Goal: Navigation & Orientation: Understand site structure

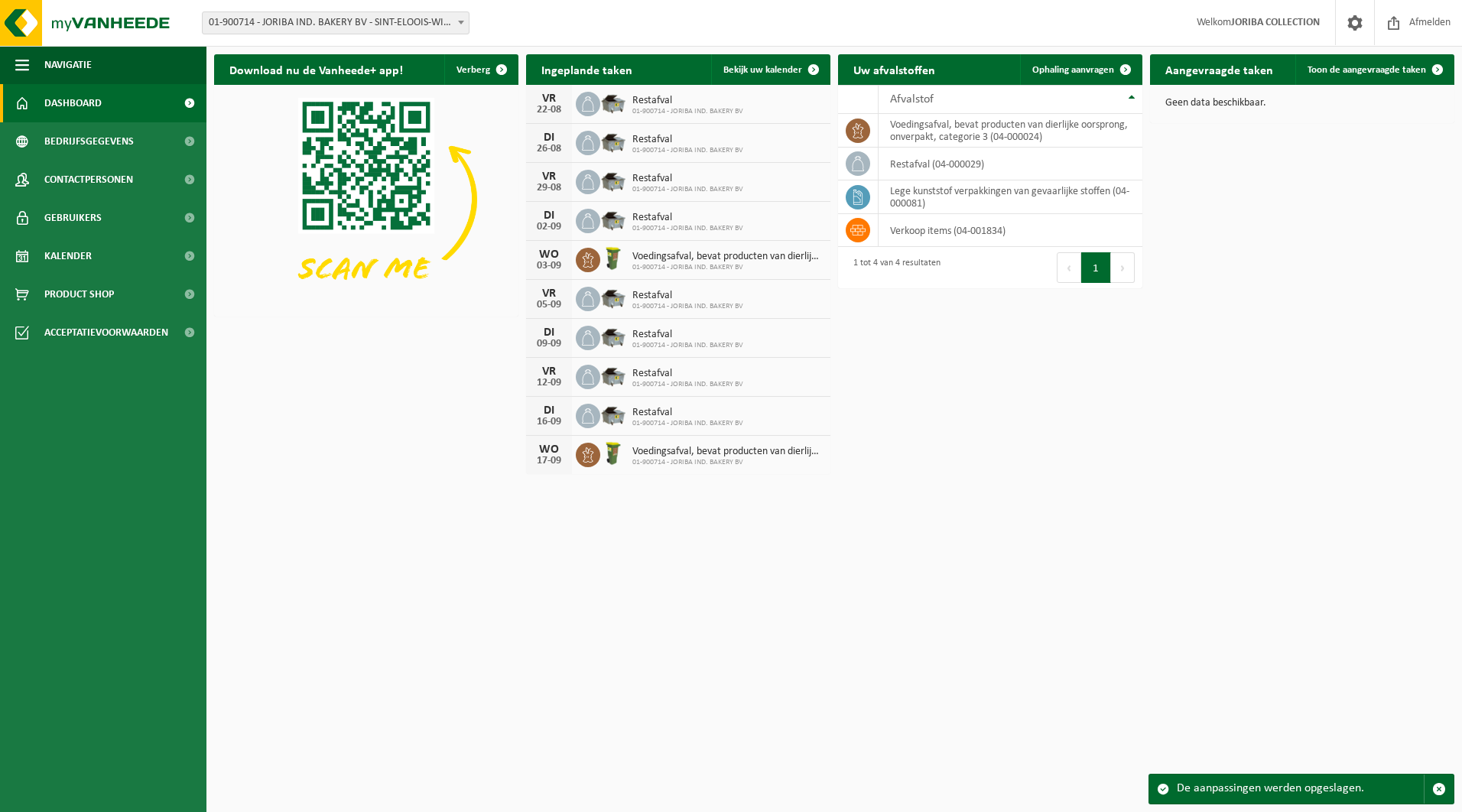
click at [96, 107] on span "Dashboard" at bounding box center [73, 103] width 57 height 38
click at [1328, 376] on div "Download nu de Vanheede+ app! Verberg Ingeplande taken Bekijk uw kalender VR 22…" at bounding box center [834, 264] width 1248 height 435
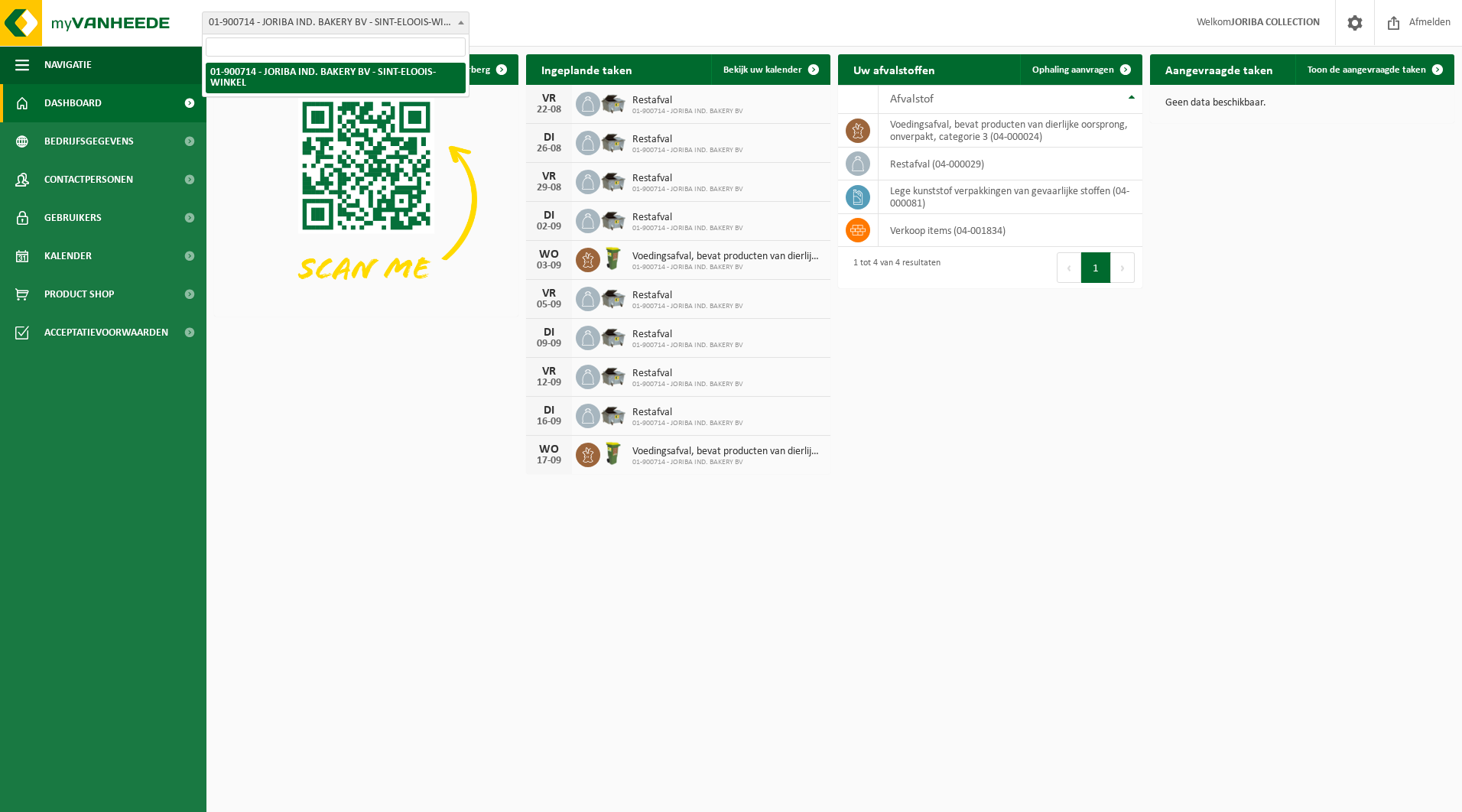
click at [460, 26] on span at bounding box center [461, 22] width 15 height 20
click at [460, 24] on b at bounding box center [461, 23] width 6 height 4
click at [1102, 102] on div "Afvalstof" at bounding box center [1007, 99] width 233 height 12
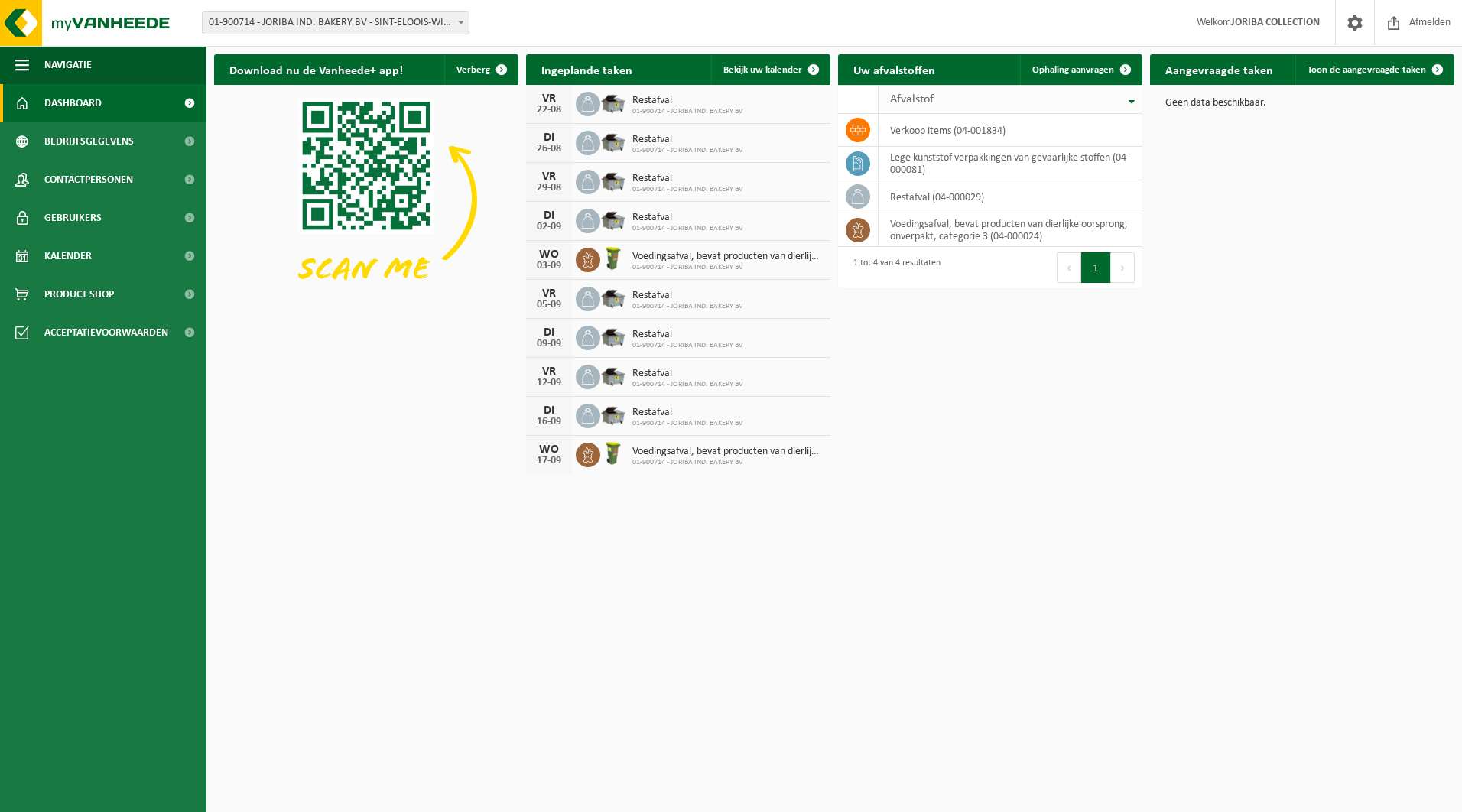
click at [1108, 99] on div "Afvalstof" at bounding box center [1007, 99] width 233 height 12
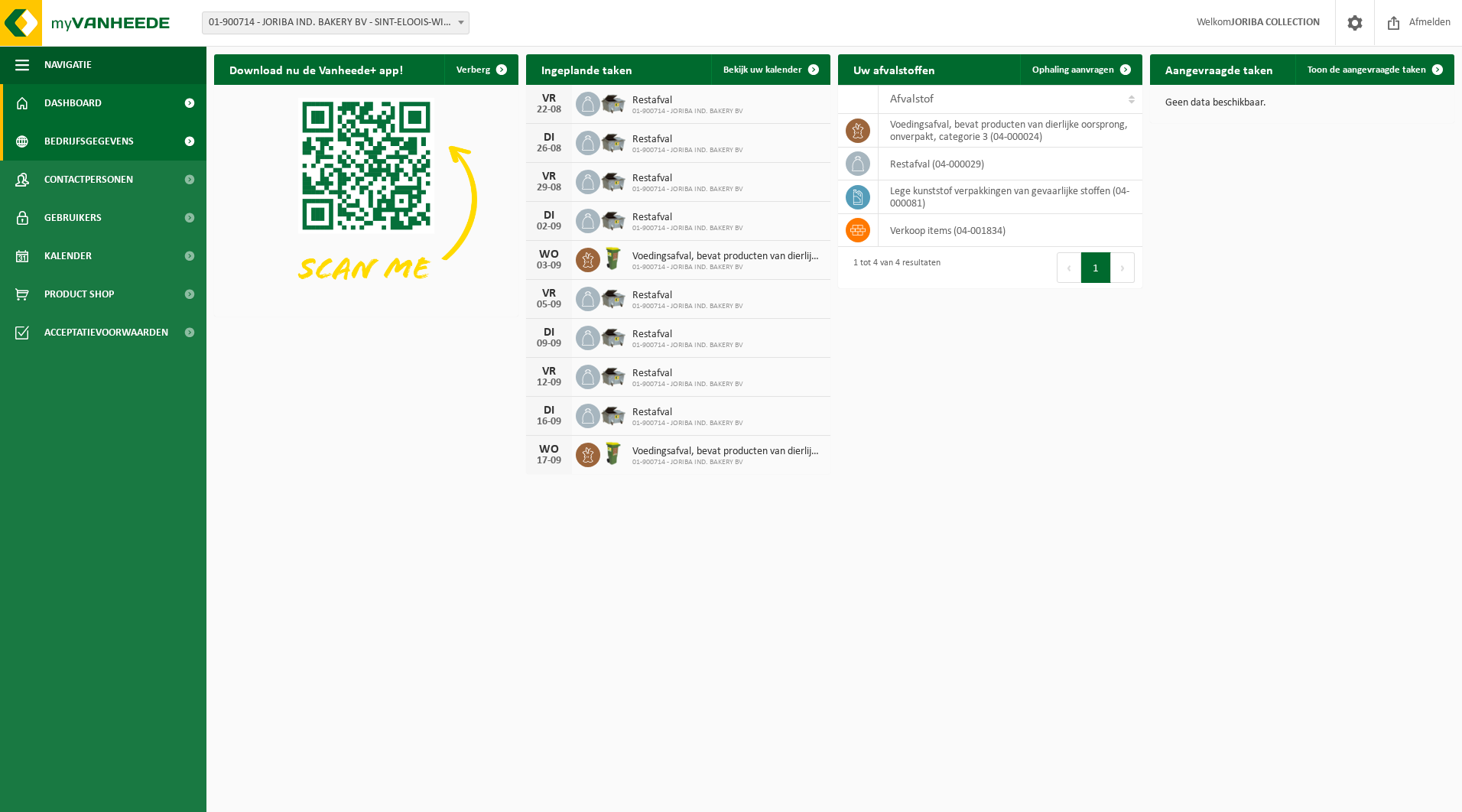
click at [139, 136] on link "Bedrijfsgegevens" at bounding box center [103, 141] width 207 height 38
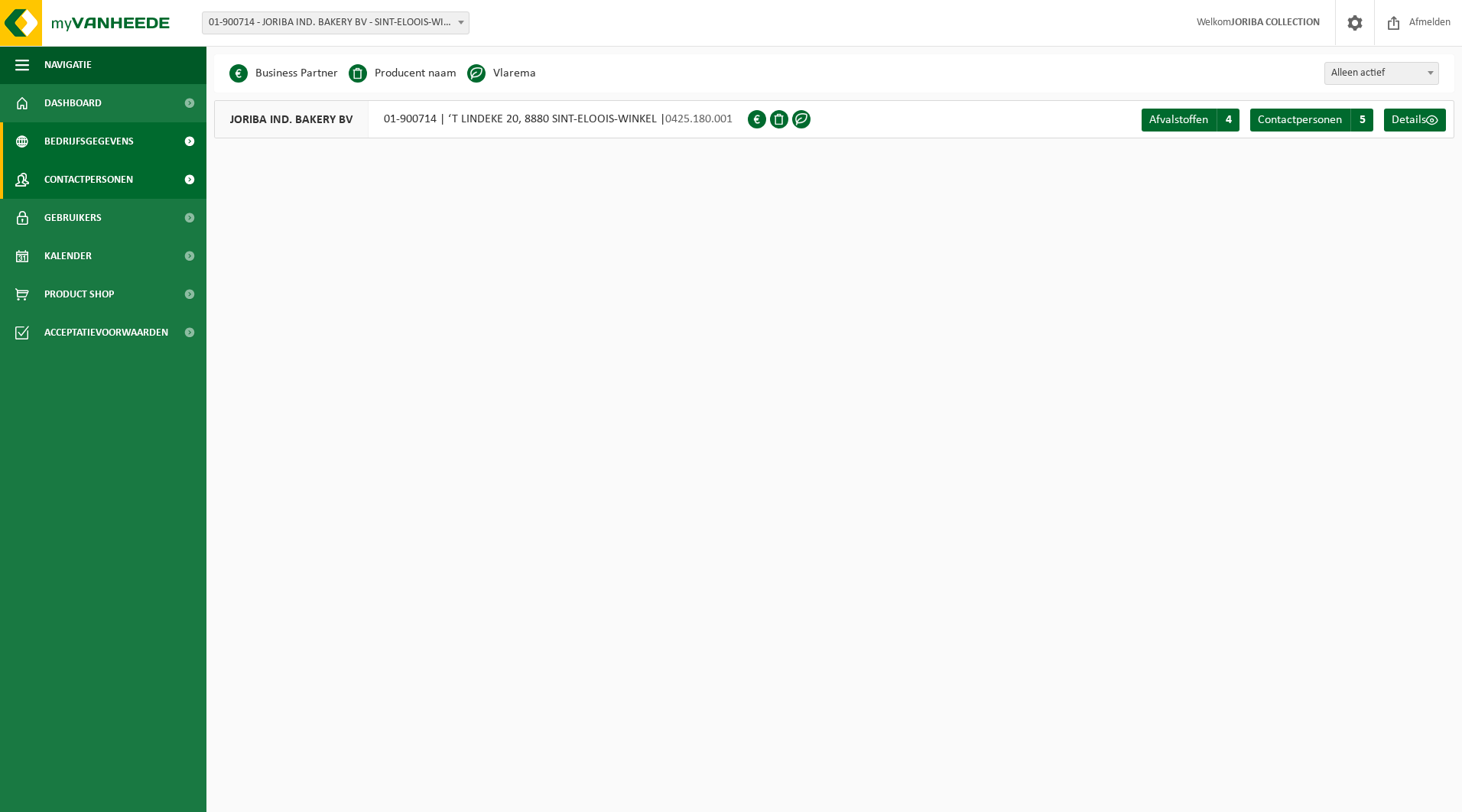
click at [146, 172] on link "Contactpersonen" at bounding box center [103, 180] width 207 height 38
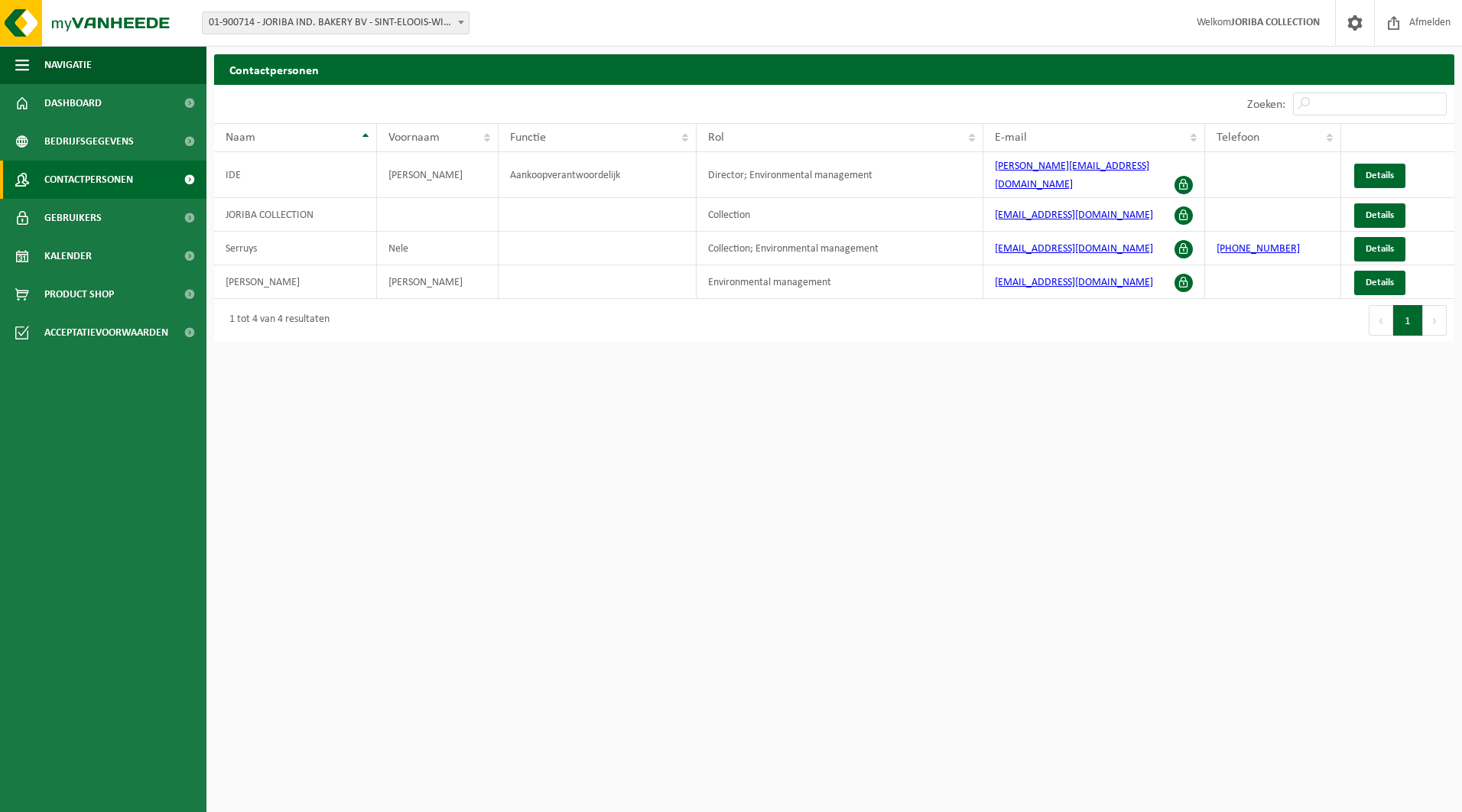
click at [131, 222] on link "Gebruikers" at bounding box center [103, 218] width 207 height 38
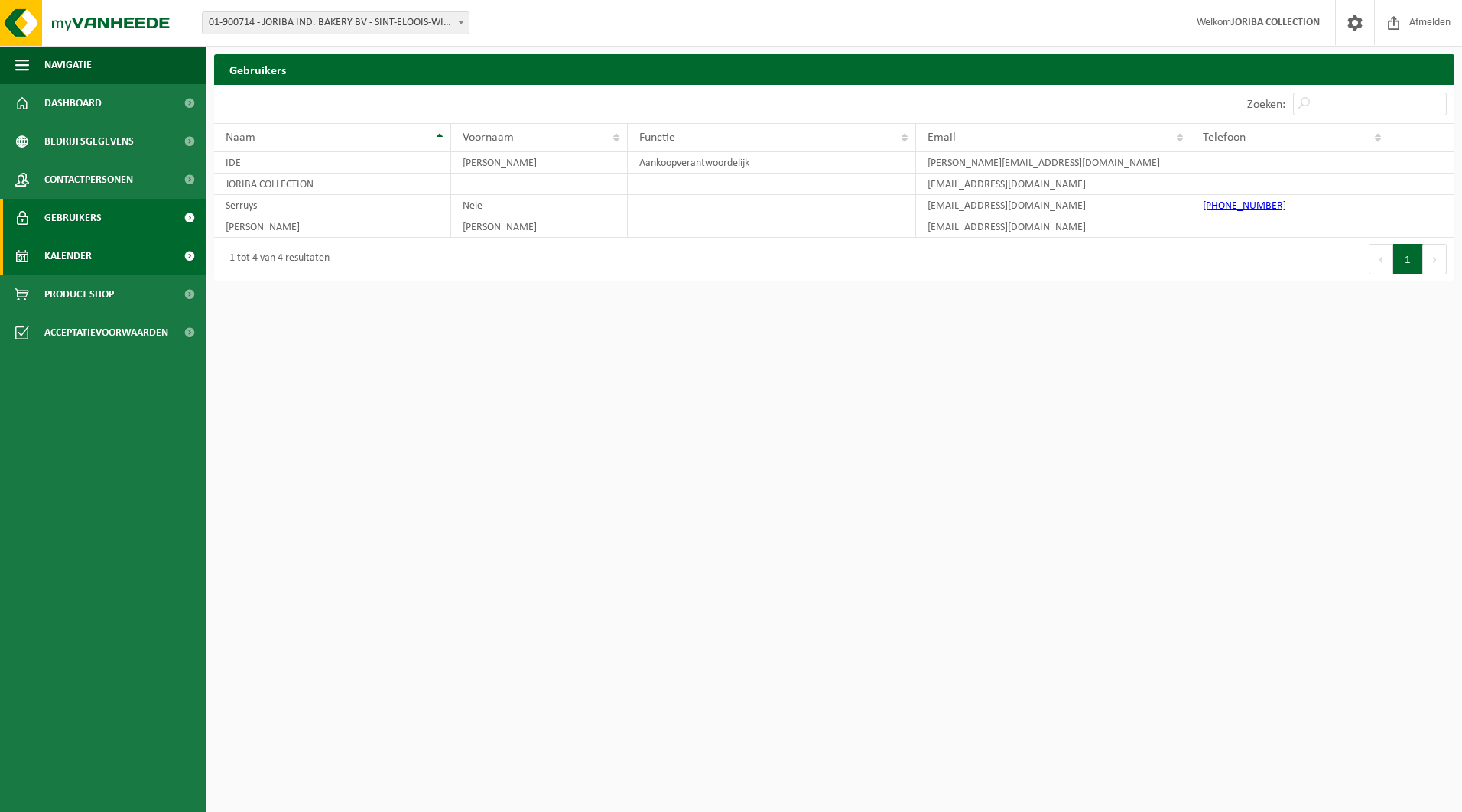
click at [130, 267] on link "Kalender" at bounding box center [103, 256] width 207 height 38
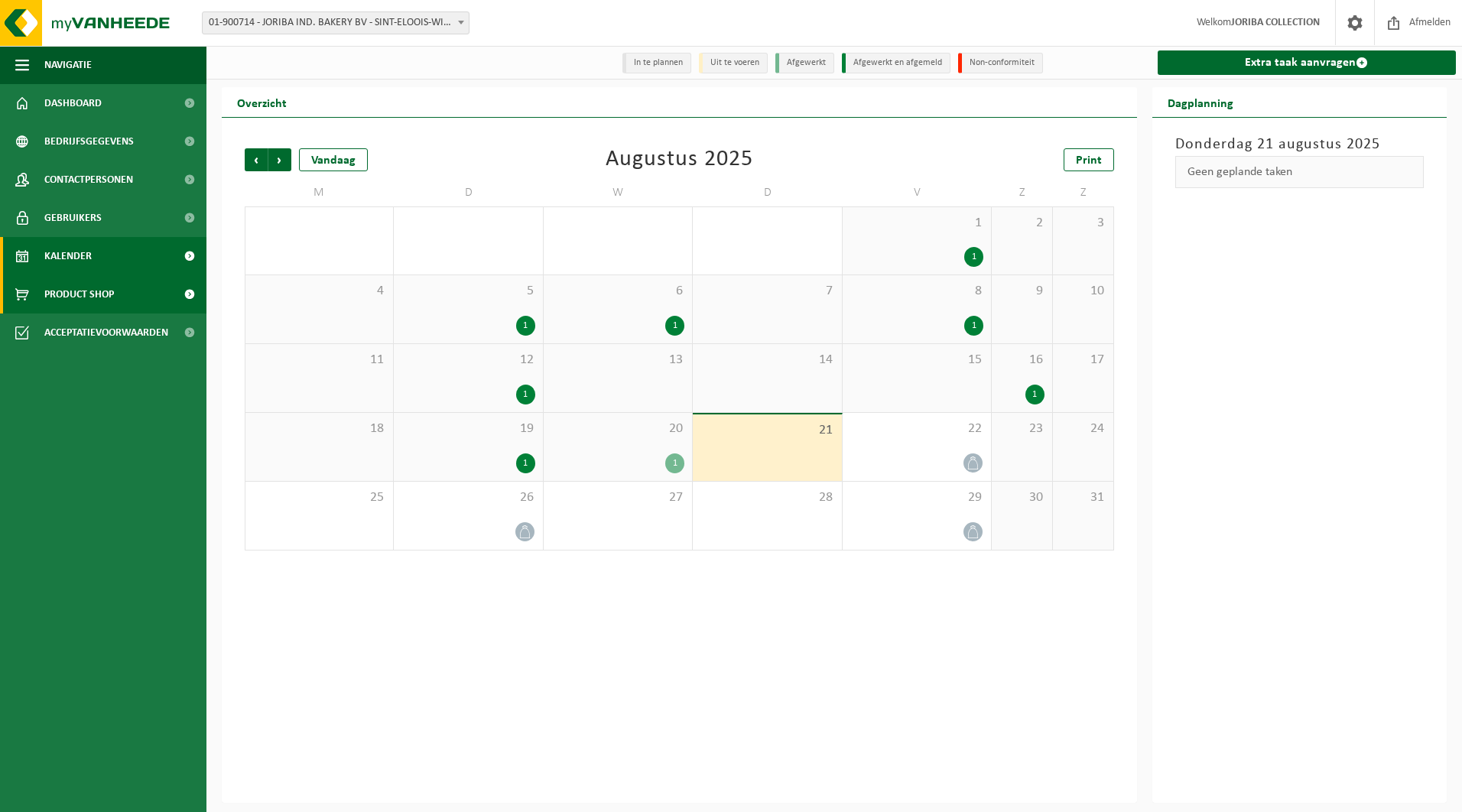
click at [114, 294] on span "Product Shop" at bounding box center [79, 294] width 70 height 38
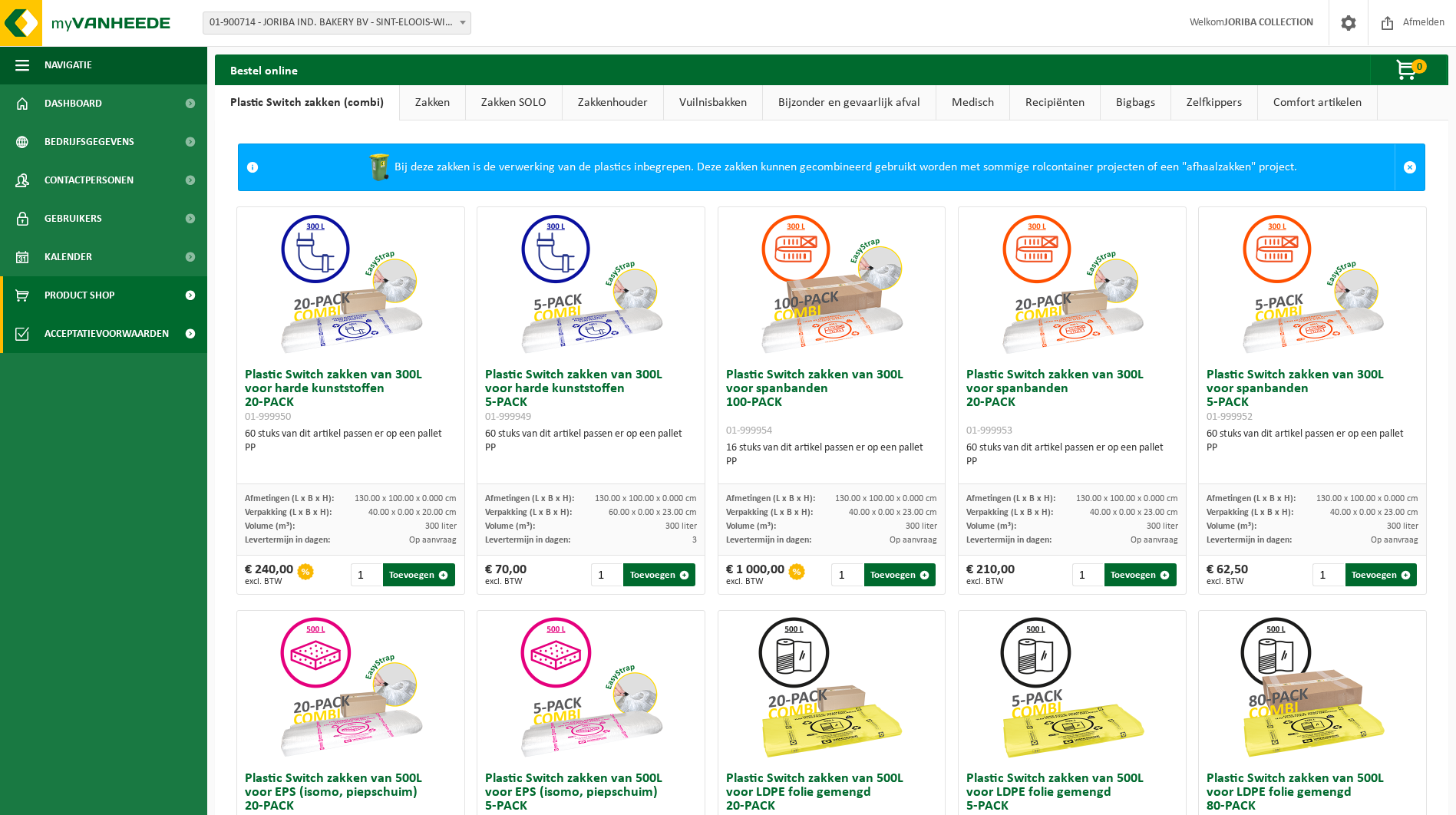
click at [119, 327] on span "Acceptatievoorwaarden" at bounding box center [107, 333] width 124 height 38
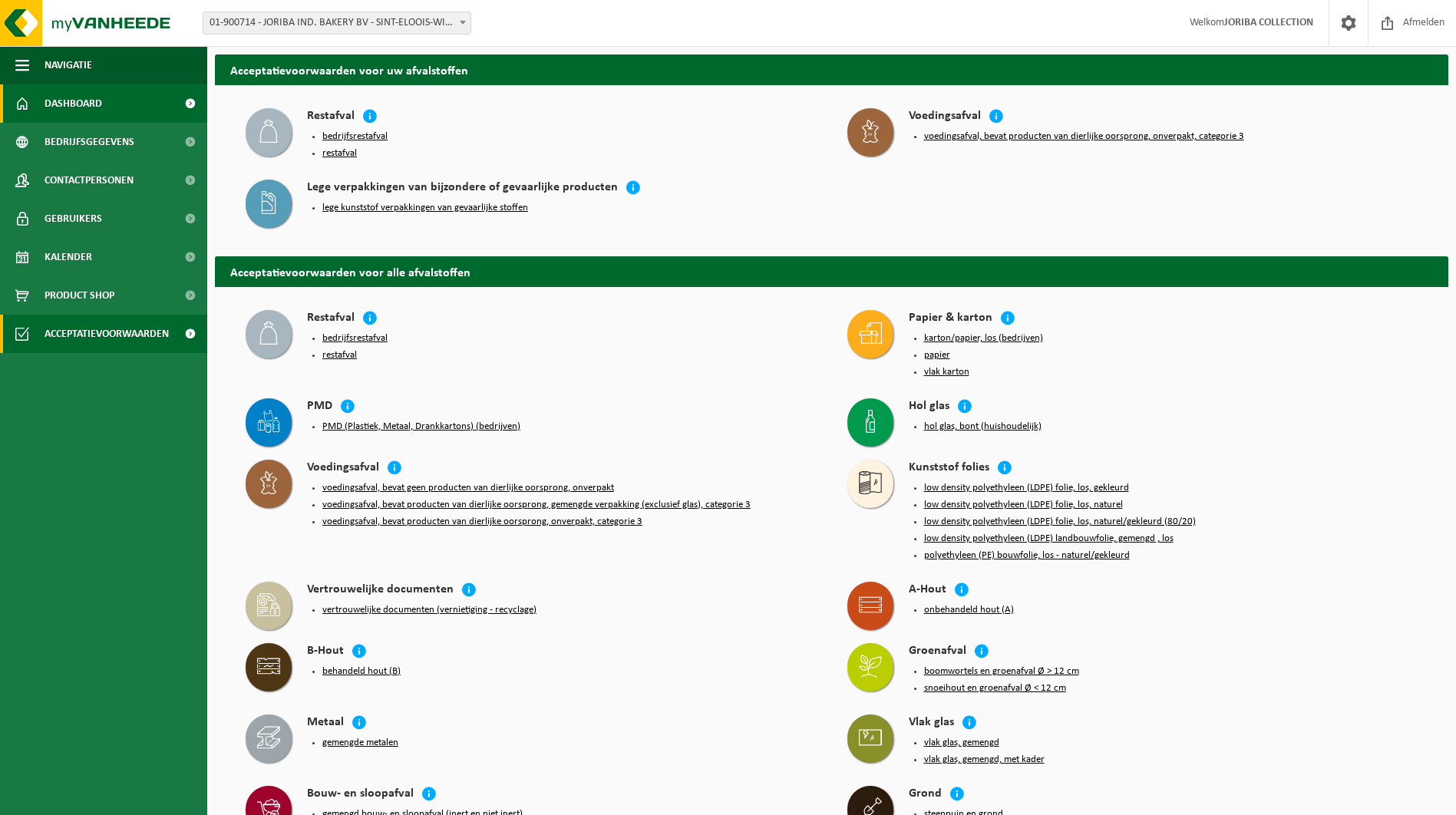
click at [120, 107] on link "Dashboard" at bounding box center [103, 103] width 207 height 38
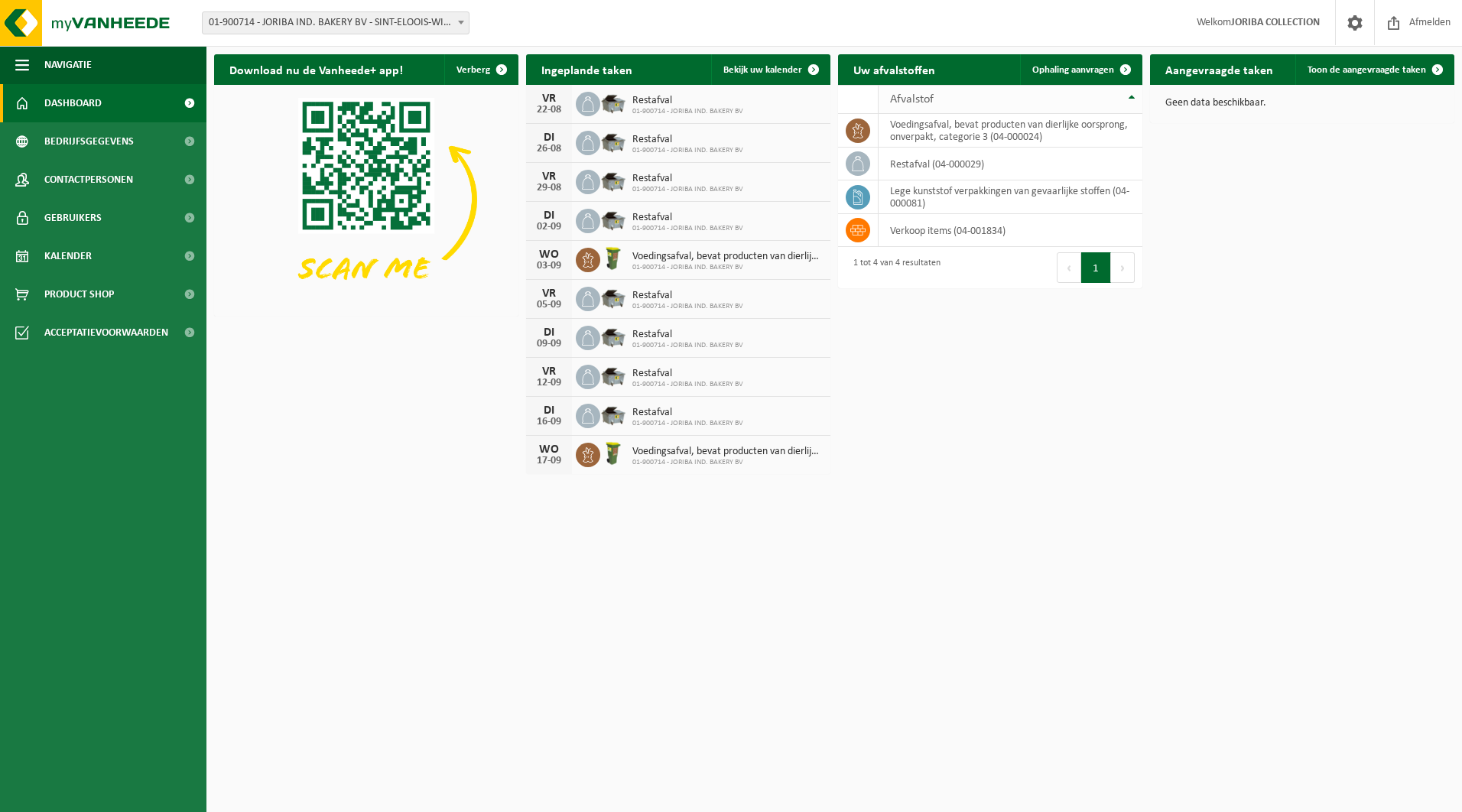
click at [1046, 98] on div "Afvalstof" at bounding box center [1007, 99] width 233 height 12
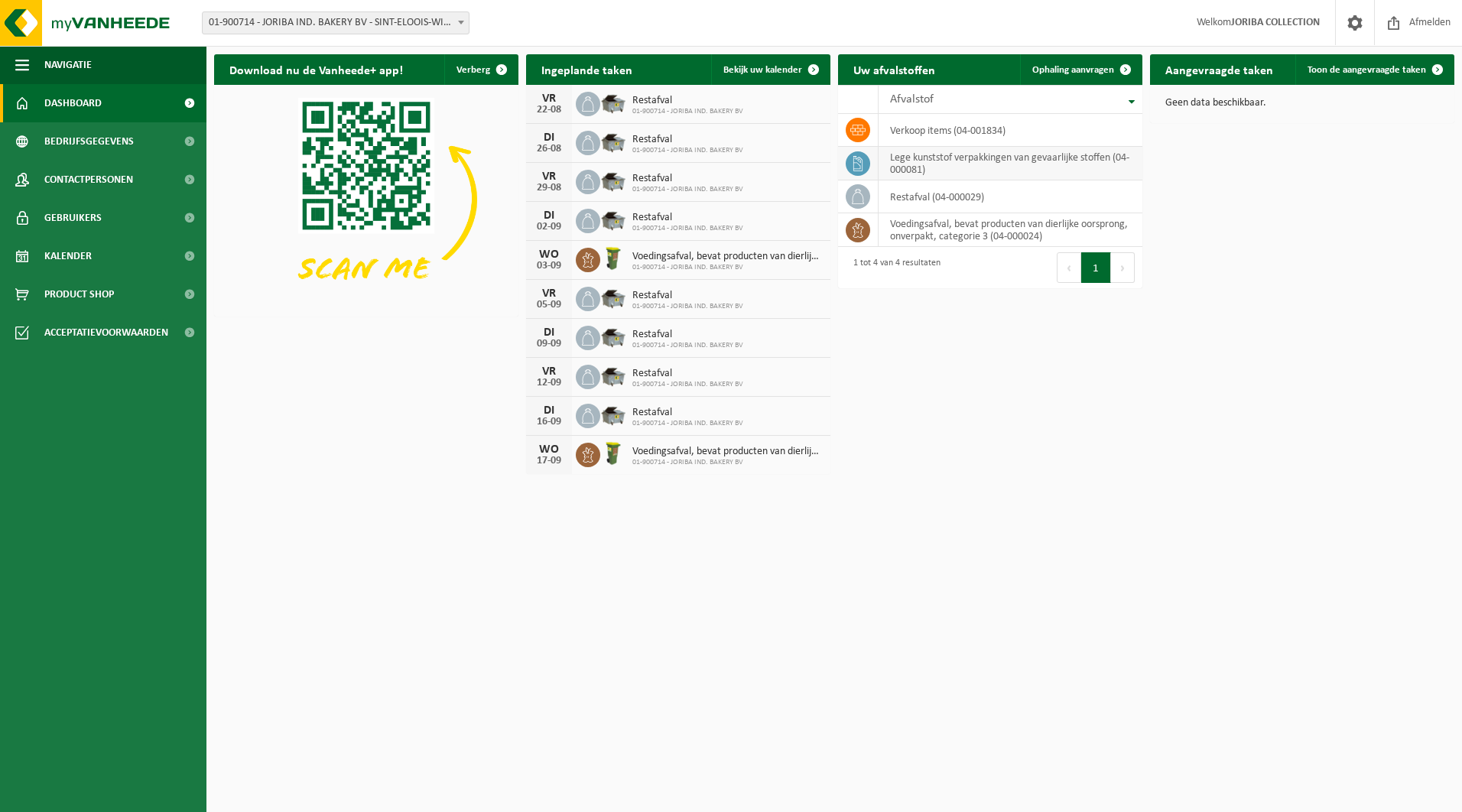
click at [947, 165] on td "lege kunststof verpakkingen van gevaarlijke stoffen (04-000081)" at bounding box center [1011, 163] width 264 height 33
click at [948, 135] on td "verkoop items (04-001834)" at bounding box center [1011, 130] width 264 height 33
click at [857, 129] on icon at bounding box center [858, 129] width 15 height 15
click at [900, 101] on span "Afvalstof" at bounding box center [912, 99] width 44 height 12
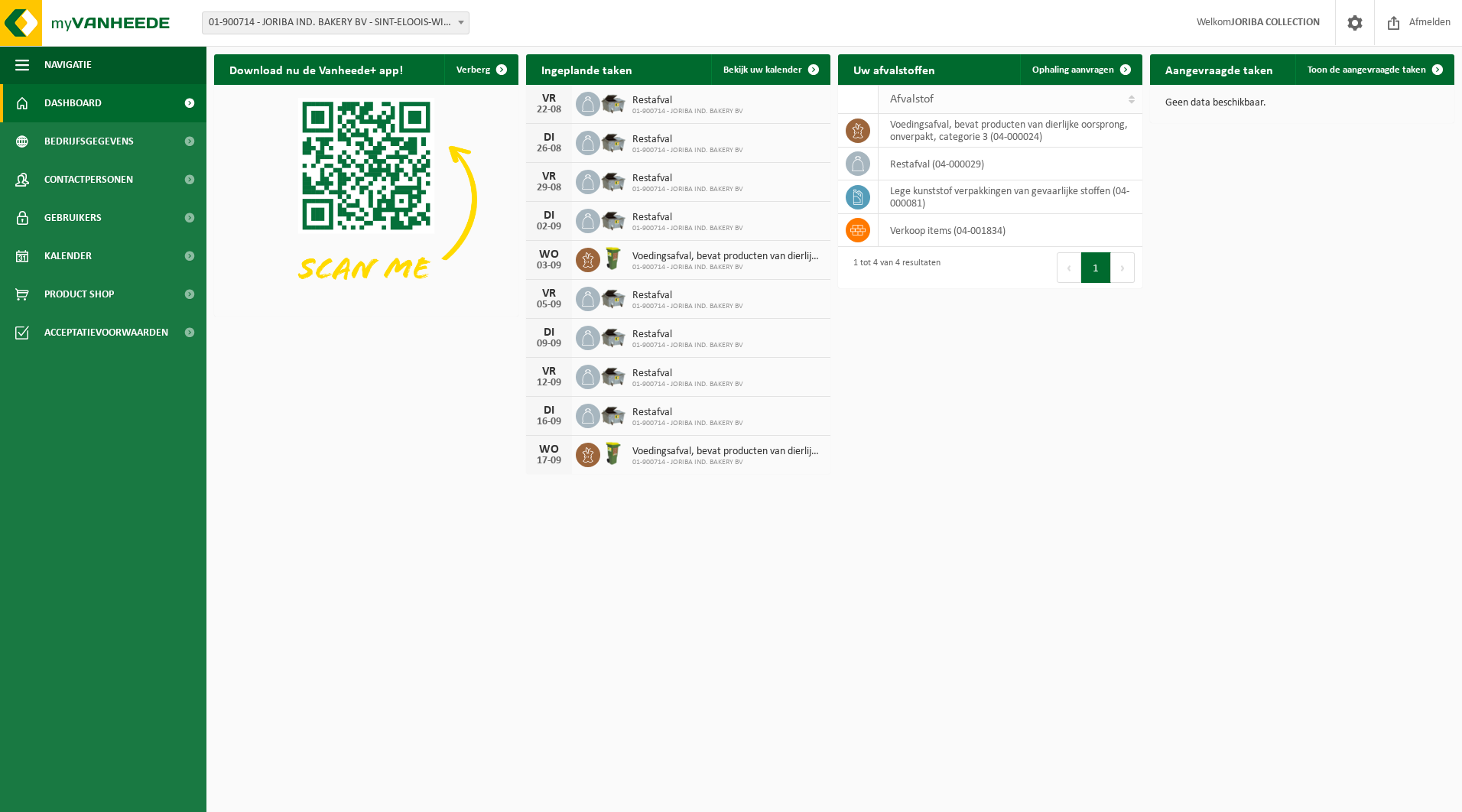
click at [900, 101] on span "Afvalstof" at bounding box center [912, 99] width 44 height 12
click at [106, 141] on span "Bedrijfsgegevens" at bounding box center [90, 141] width 90 height 38
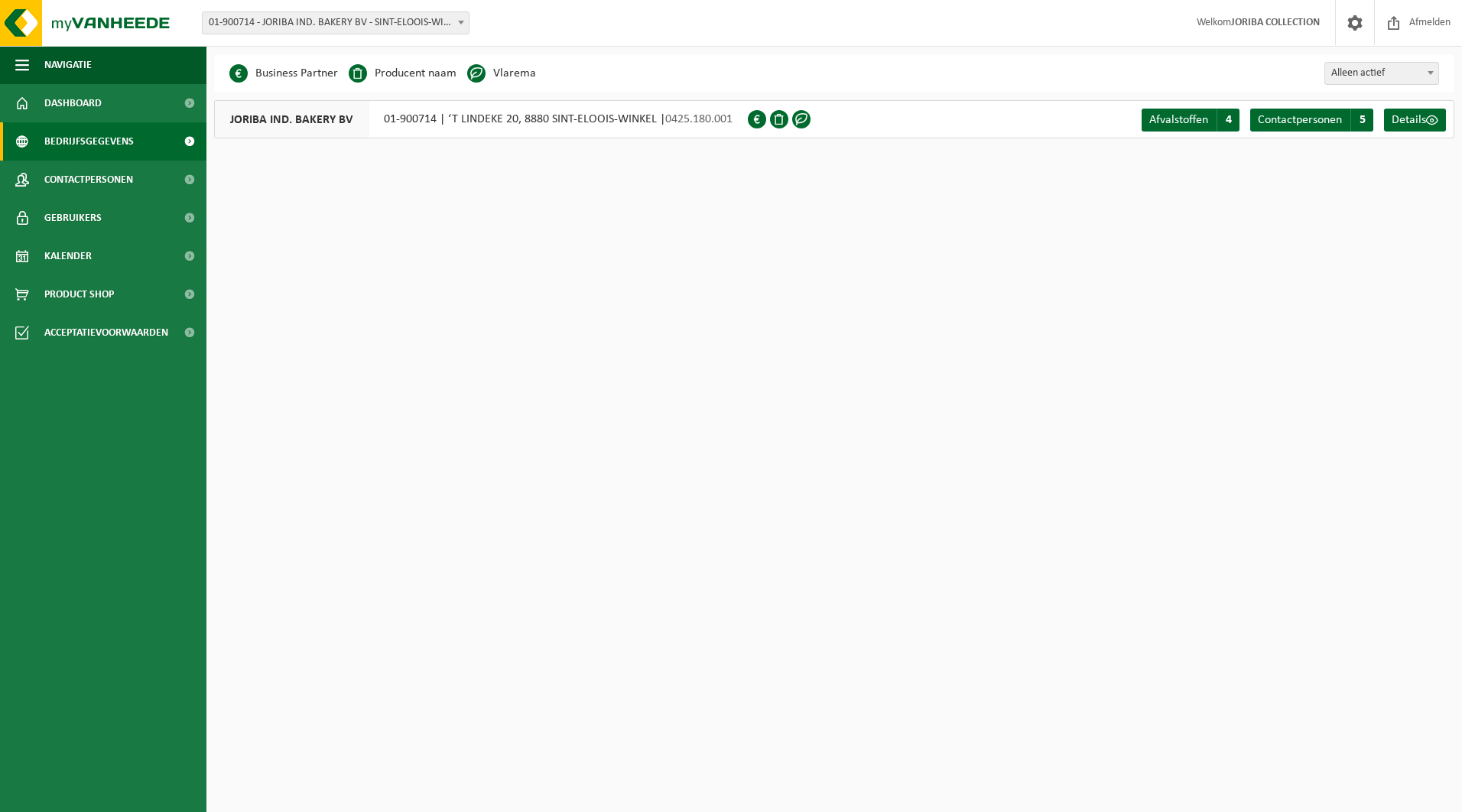
drag, startPoint x: 642, startPoint y: 429, endPoint x: 588, endPoint y: 410, distance: 57.2
click at [642, 429] on html "Vestiging: 01-900714 - JORIBA IND. BAKERY BV - SINT-ELOOIS-WINKEL 01-900714 - J…" at bounding box center [731, 406] width 1462 height 812
